Goal: Transaction & Acquisition: Subscribe to service/newsletter

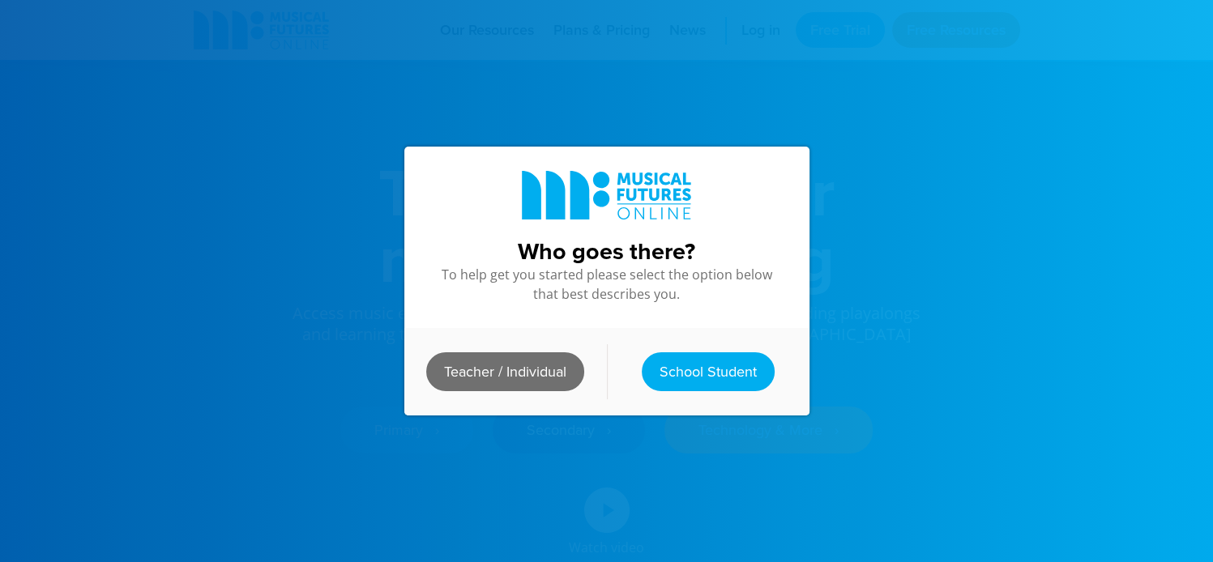
click at [520, 369] on link "Teacher / Individual" at bounding box center [505, 371] width 158 height 39
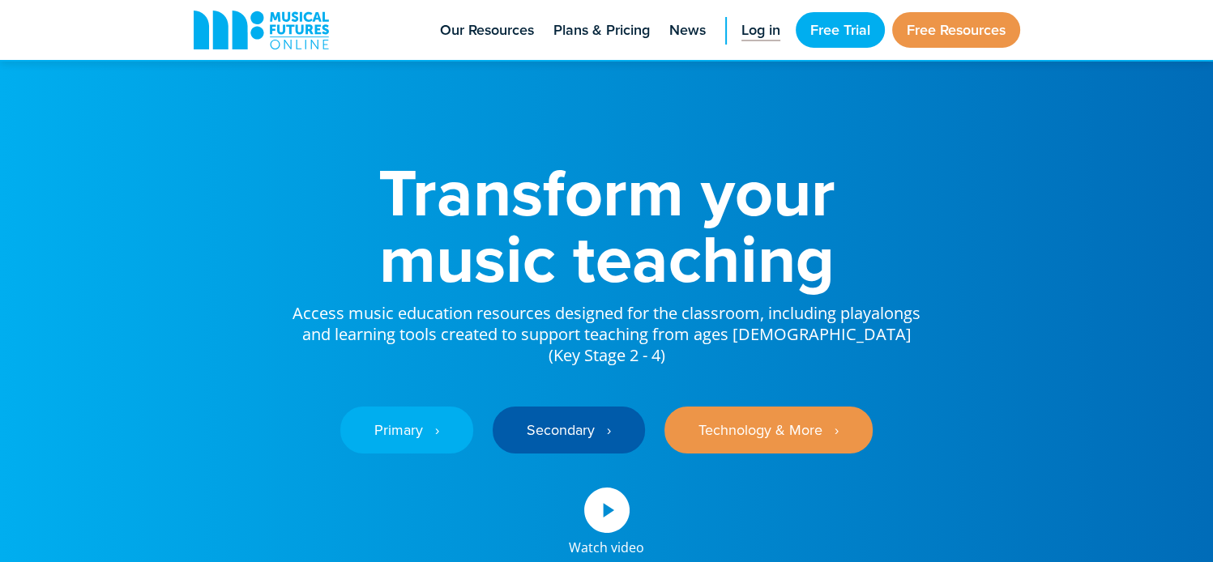
click at [761, 22] on span "Log in" at bounding box center [760, 30] width 39 height 22
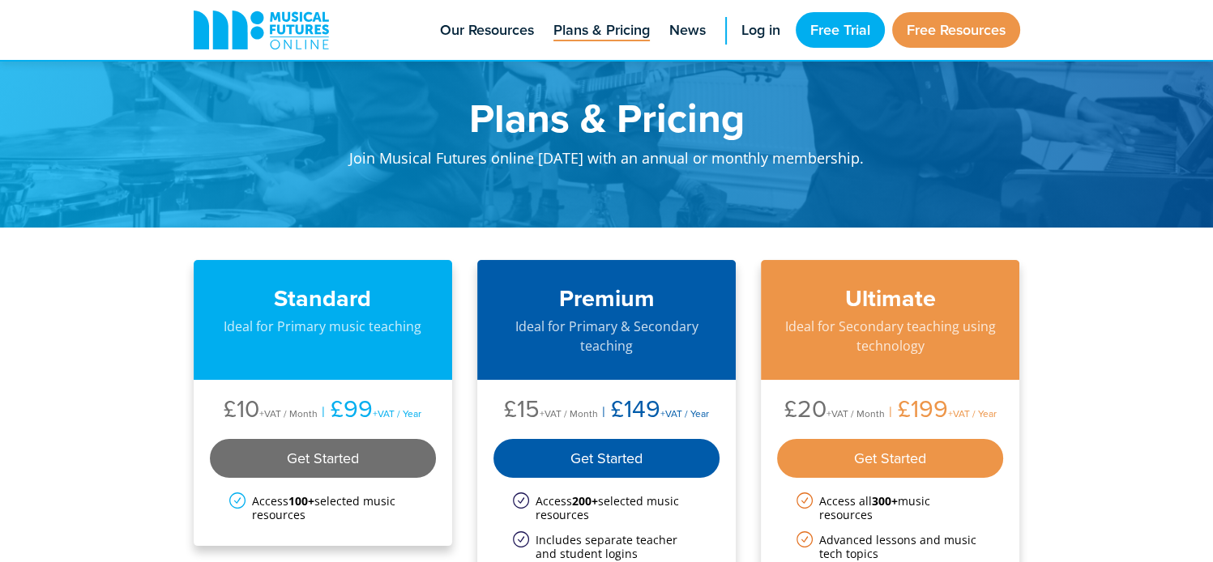
click at [356, 460] on div "Get Started" at bounding box center [323, 458] width 227 height 39
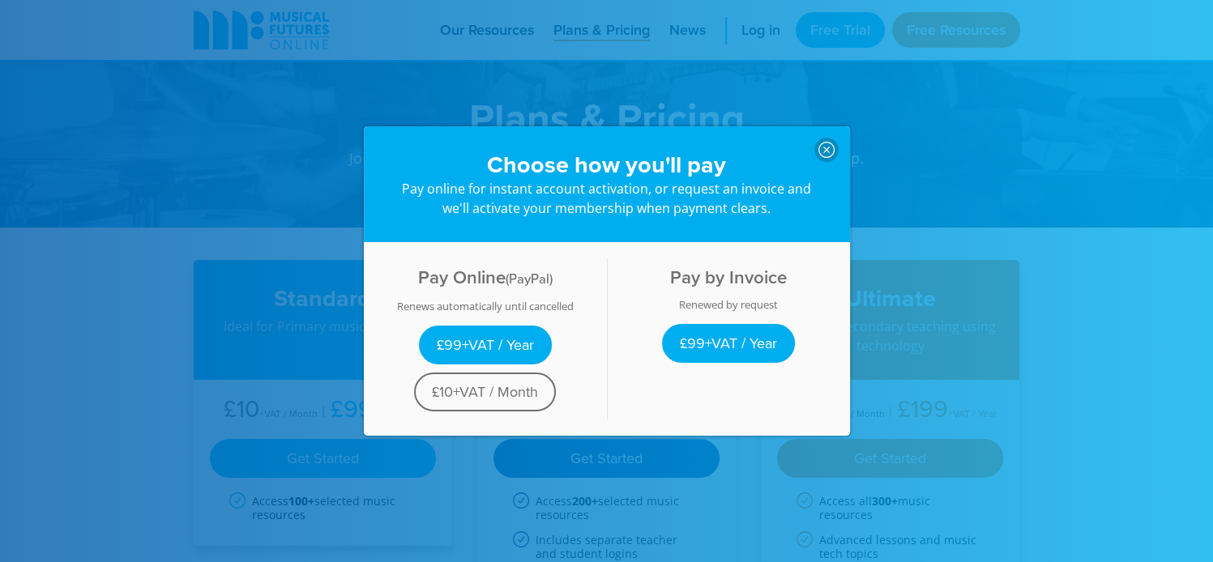
click at [502, 396] on link "£10+VAT / Month" at bounding box center [485, 392] width 142 height 39
